Goal: Obtain resource: Obtain resource

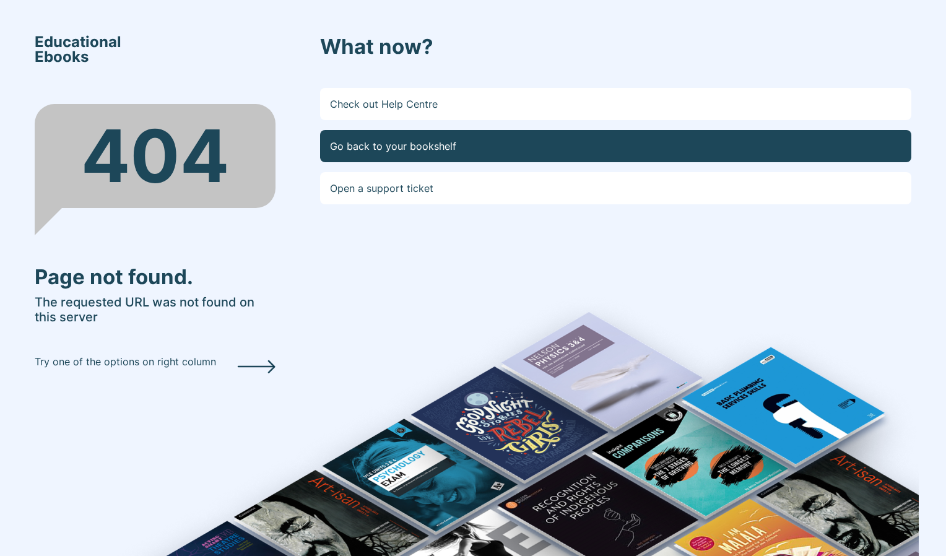
click at [425, 147] on link "Go back to your bookshelf" at bounding box center [615, 146] width 591 height 32
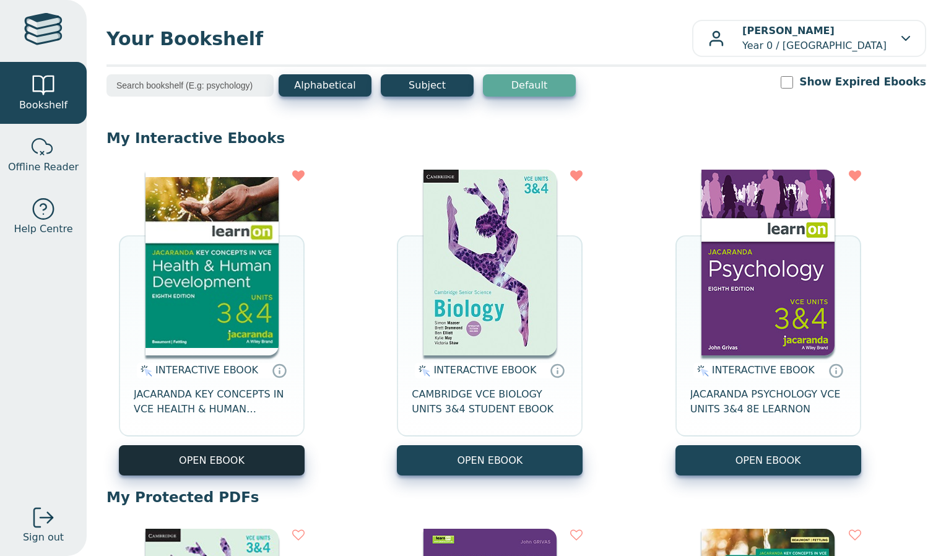
click at [280, 475] on button "OPEN EBOOK" at bounding box center [212, 460] width 186 height 30
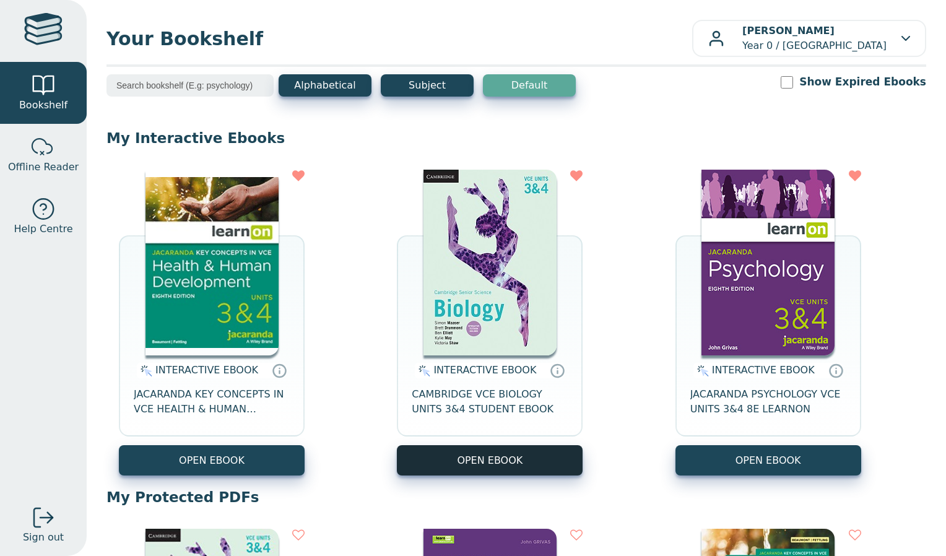
click at [497, 465] on button "OPEN EBOOK" at bounding box center [490, 460] width 186 height 30
